Goal: Find specific page/section: Find specific page/section

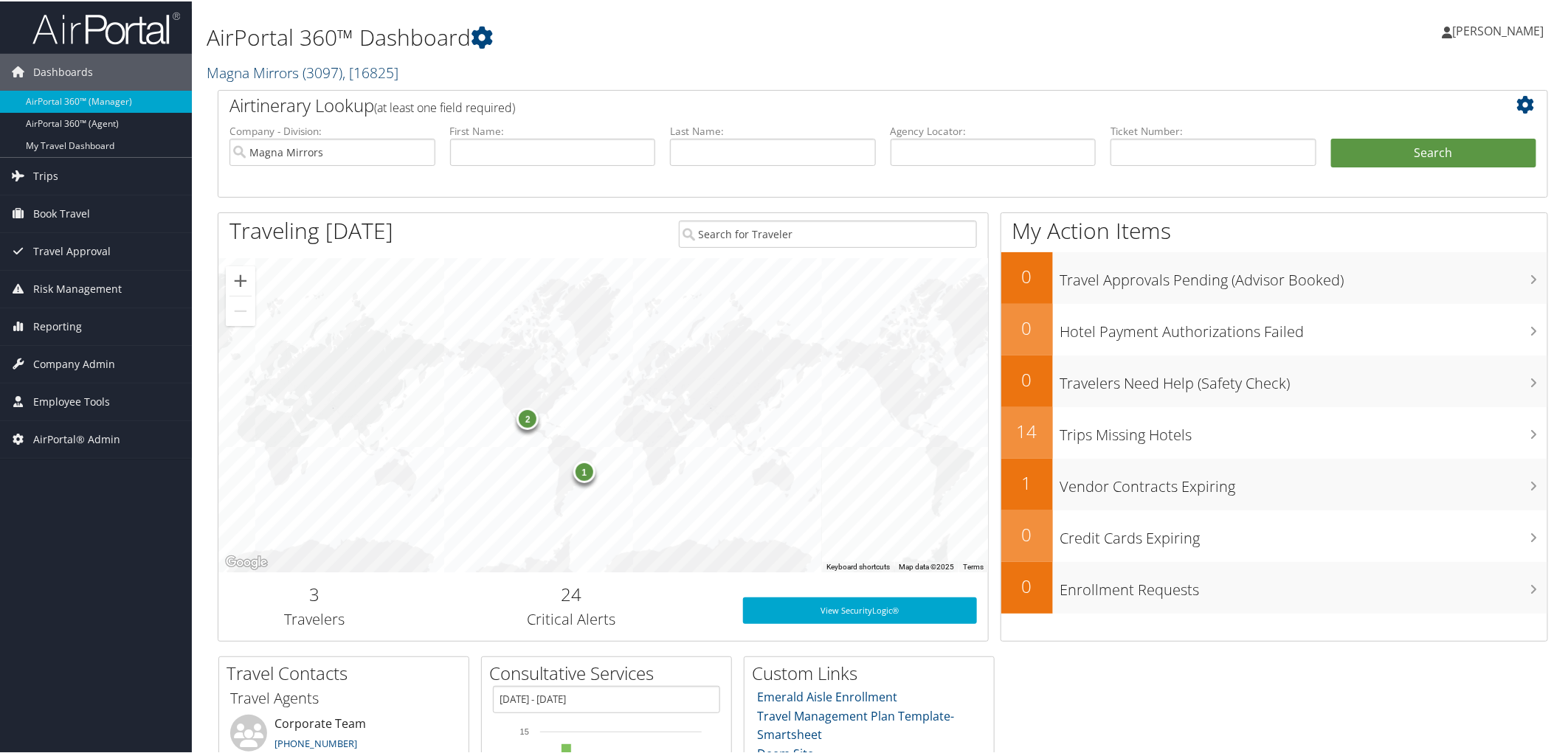
click at [299, 71] on link "Magna Mirrors ( 3097 ) , [ 16825 ]" at bounding box center [303, 71] width 192 height 20
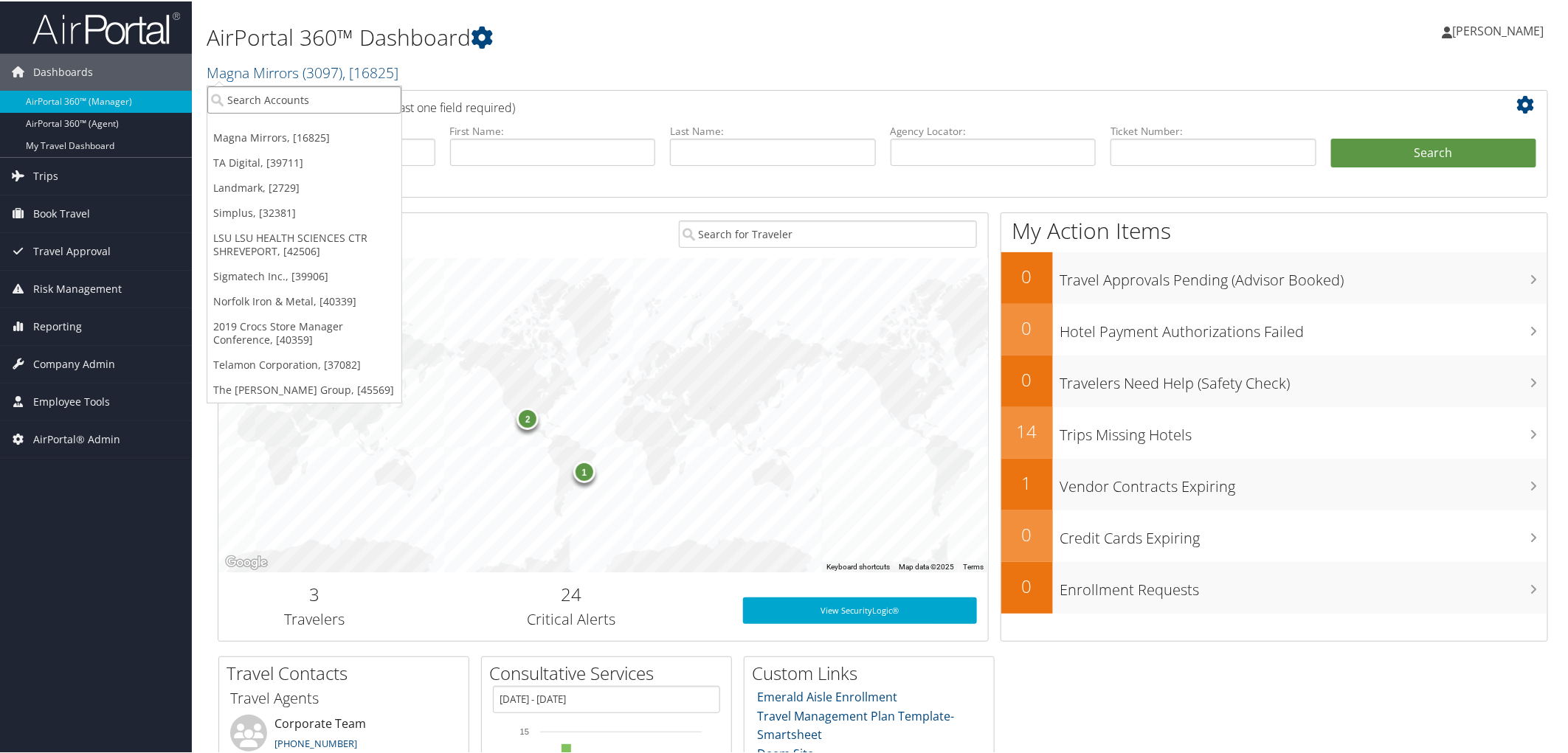
click at [278, 97] on input "search" at bounding box center [305, 98] width 194 height 28
type input "biocyrst"
click at [253, 97] on input "biocyrst" at bounding box center [305, 98] width 194 height 28
type input "biocryst"
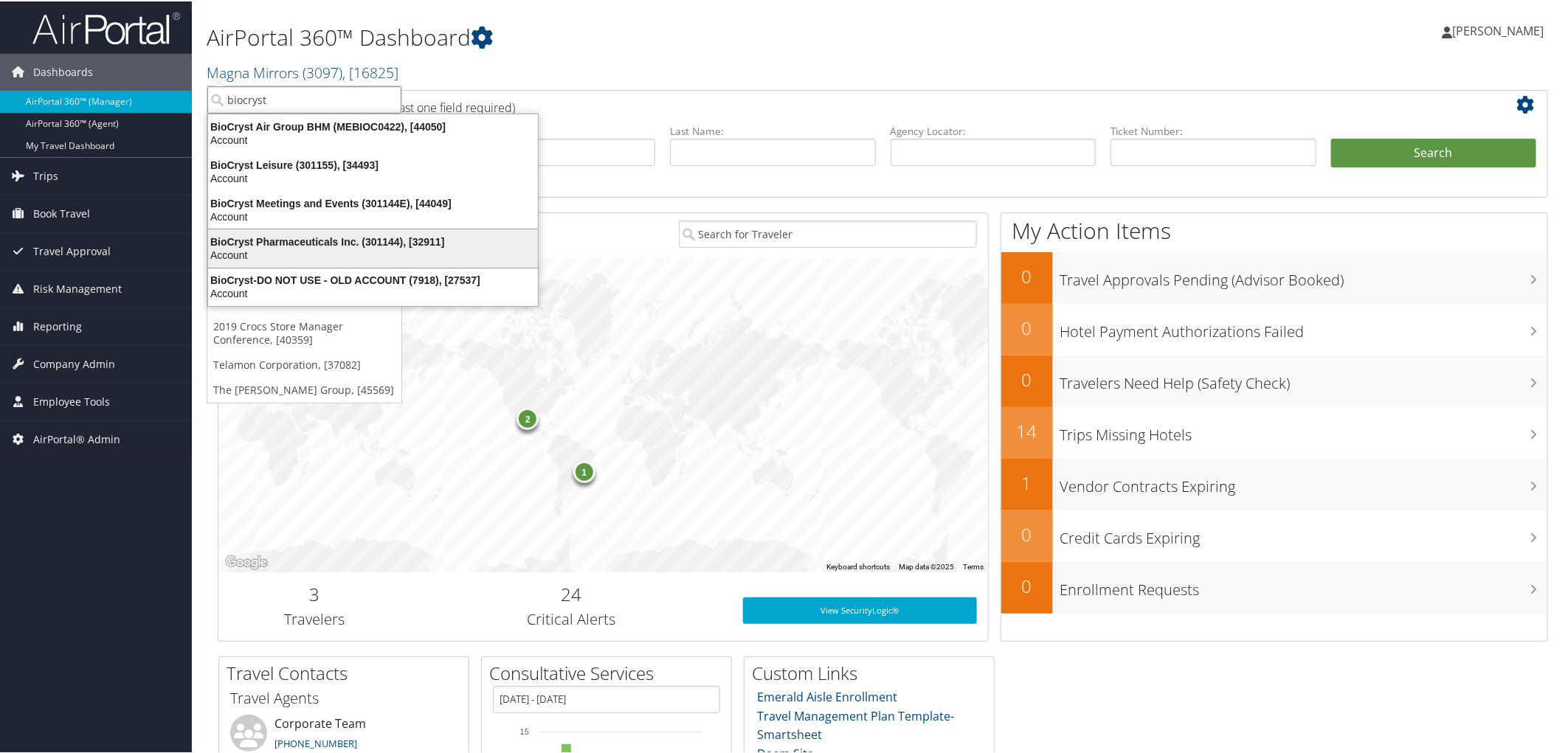
click at [275, 249] on div "Account" at bounding box center [373, 254] width 348 height 13
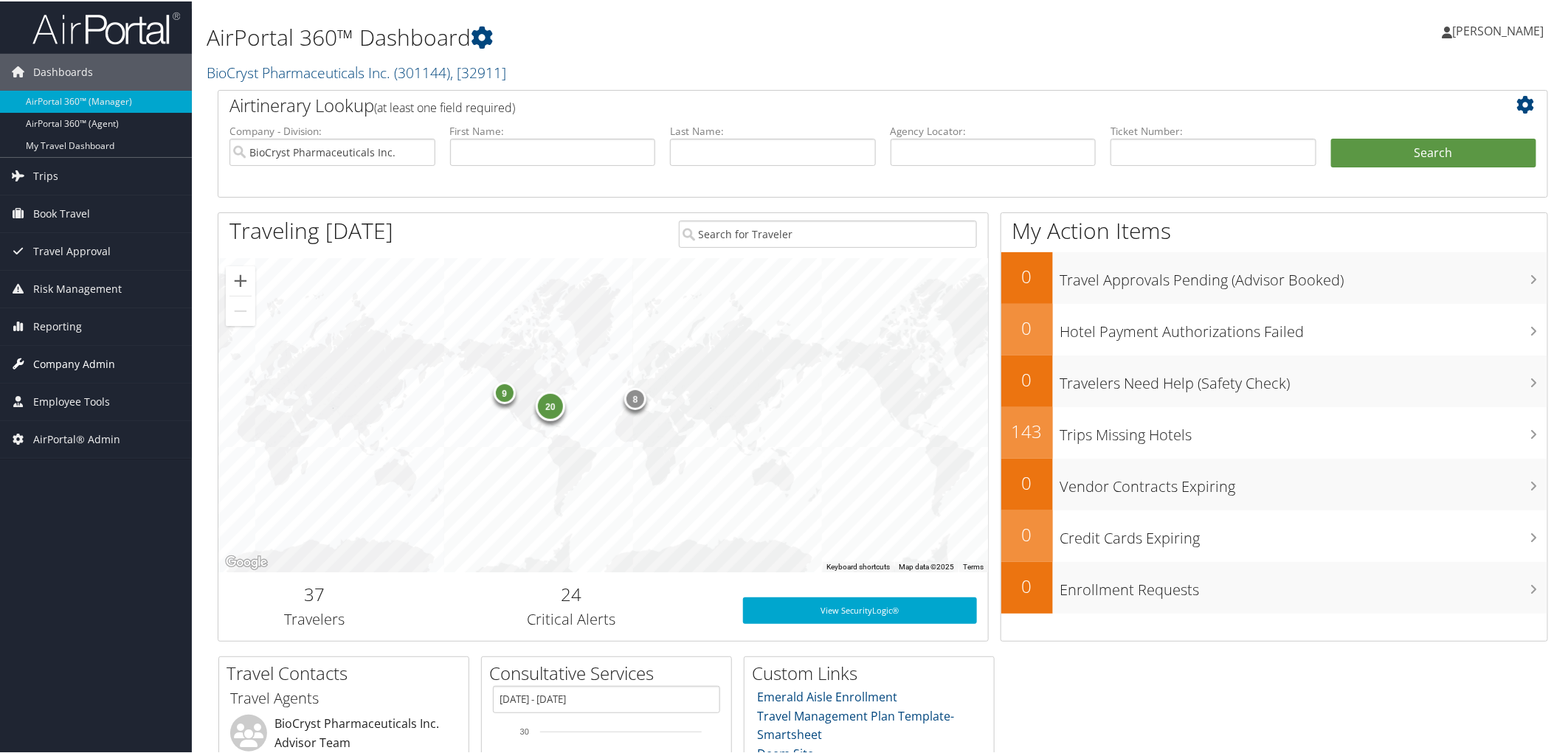
click at [71, 371] on span "Company Admin" at bounding box center [74, 363] width 82 height 37
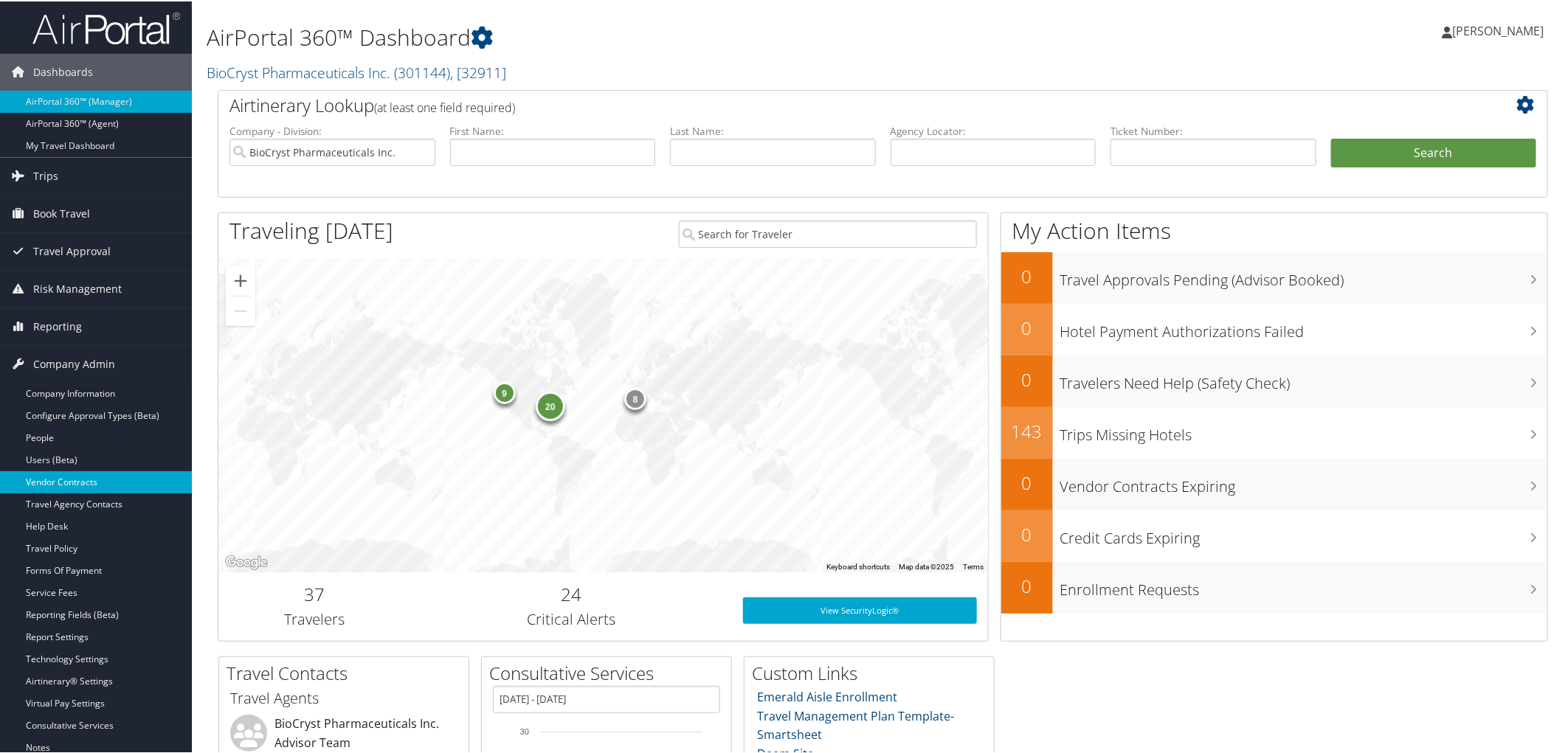
click at [83, 476] on link "Vendor Contracts" at bounding box center [96, 481] width 192 height 22
